Goal: Task Accomplishment & Management: Manage account settings

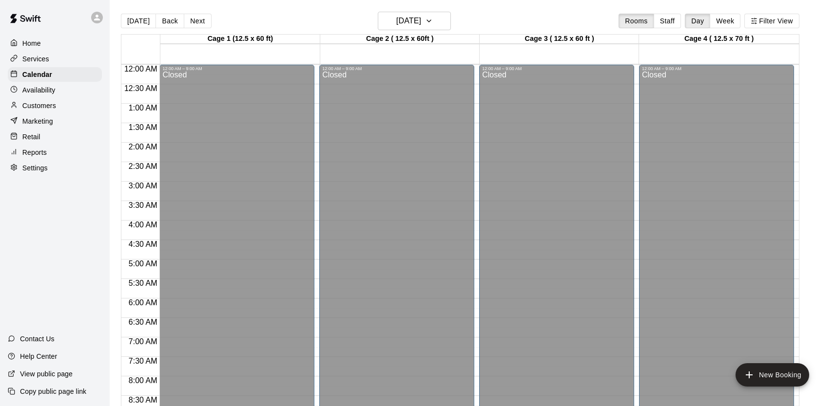
scroll to position [554, 0]
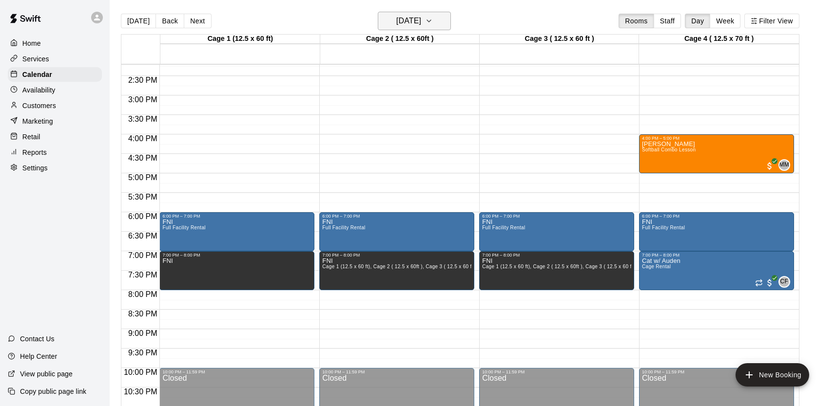
click at [420, 20] on h6 "[DATE]" at bounding box center [408, 21] width 25 height 14
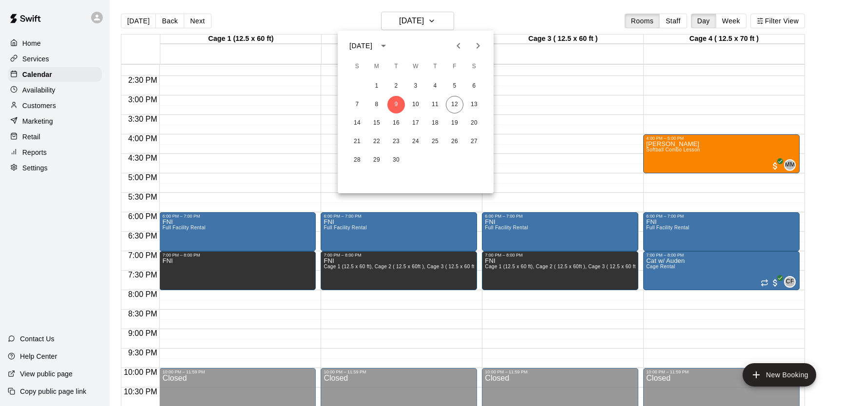
click at [72, 104] on div at bounding box center [421, 203] width 842 height 406
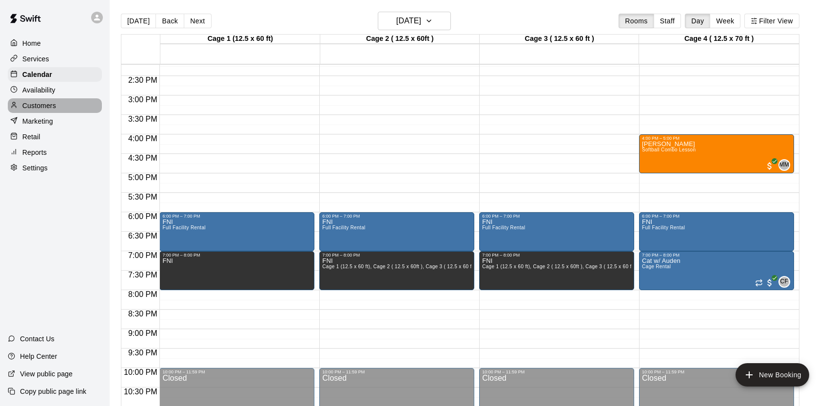
click at [54, 110] on p "Customers" at bounding box center [39, 106] width 34 height 10
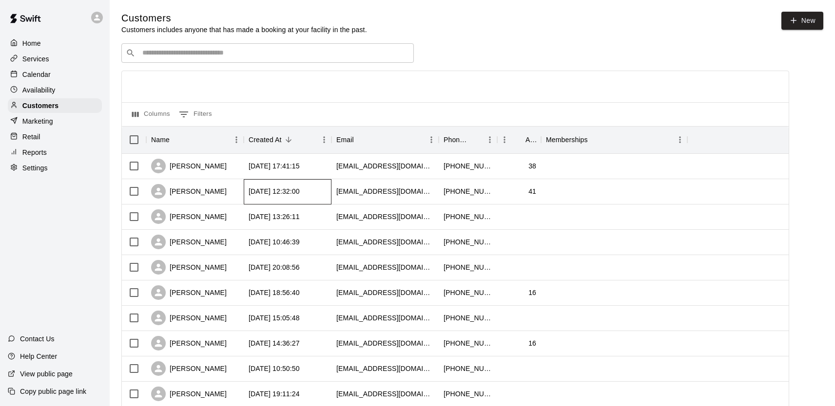
click at [278, 191] on div "[DATE] 12:32:00" at bounding box center [274, 192] width 51 height 10
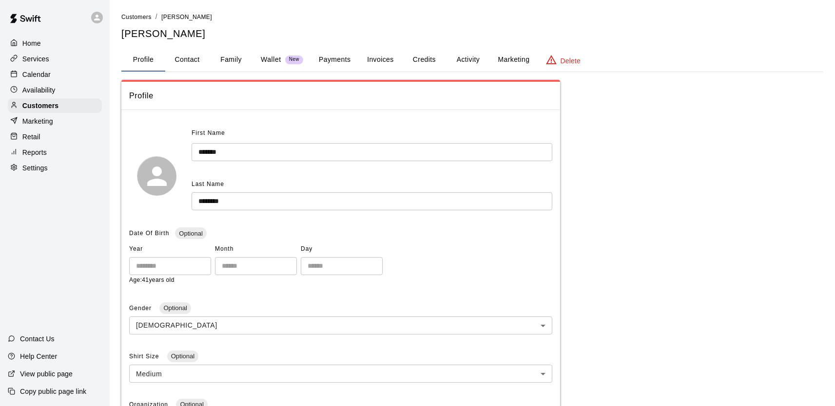
click at [325, 59] on button "Payments" at bounding box center [334, 59] width 47 height 23
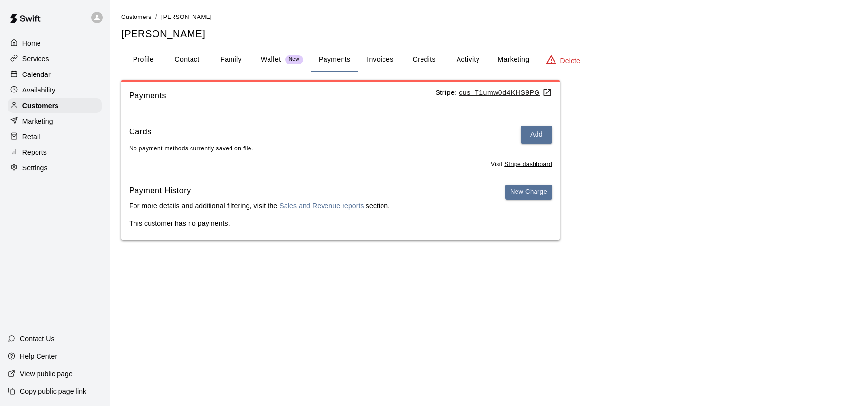
click at [152, 65] on button "Profile" at bounding box center [143, 59] width 44 height 23
